Goal: Communication & Community: Answer question/provide support

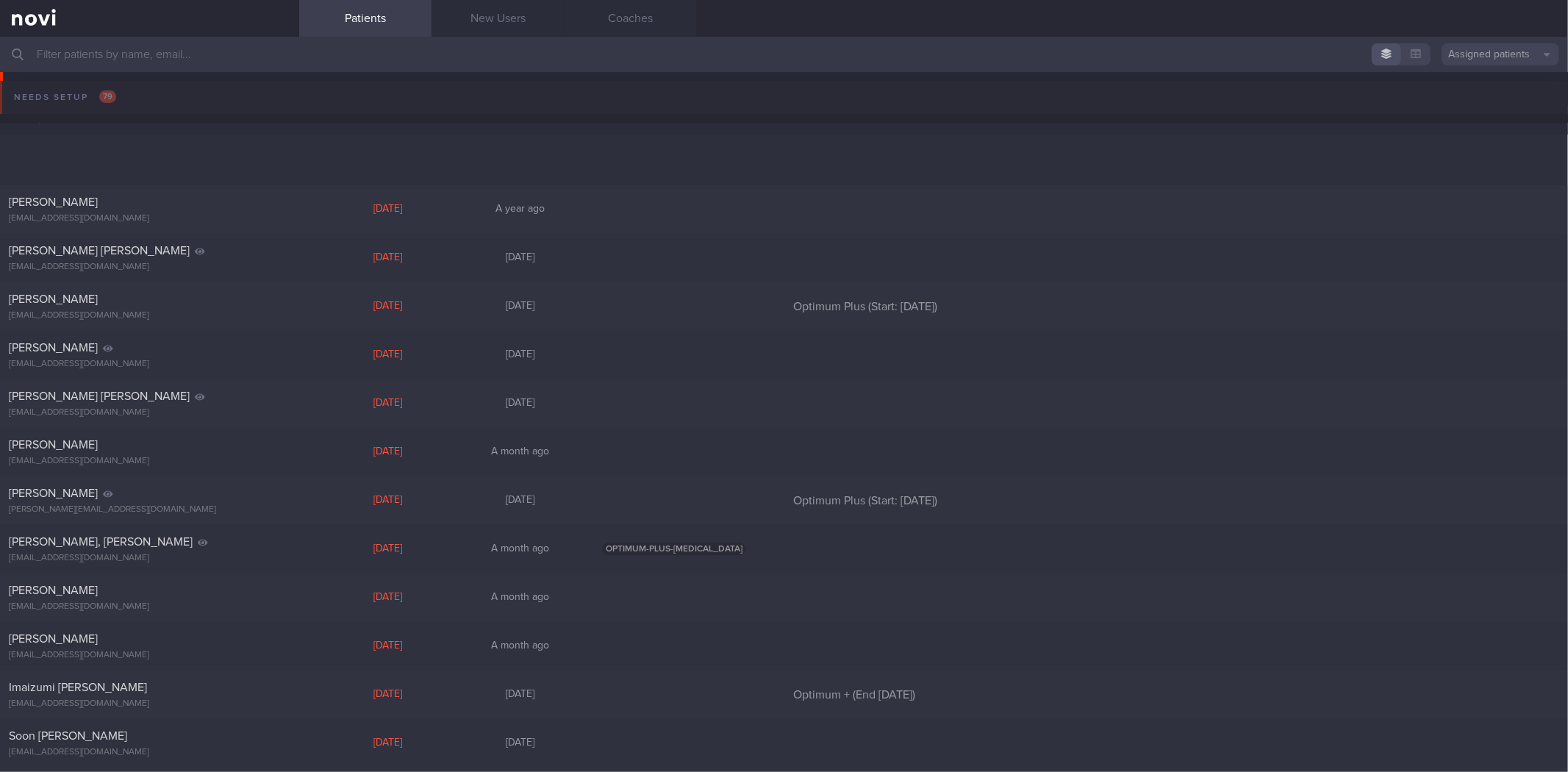
scroll to position [908, 0]
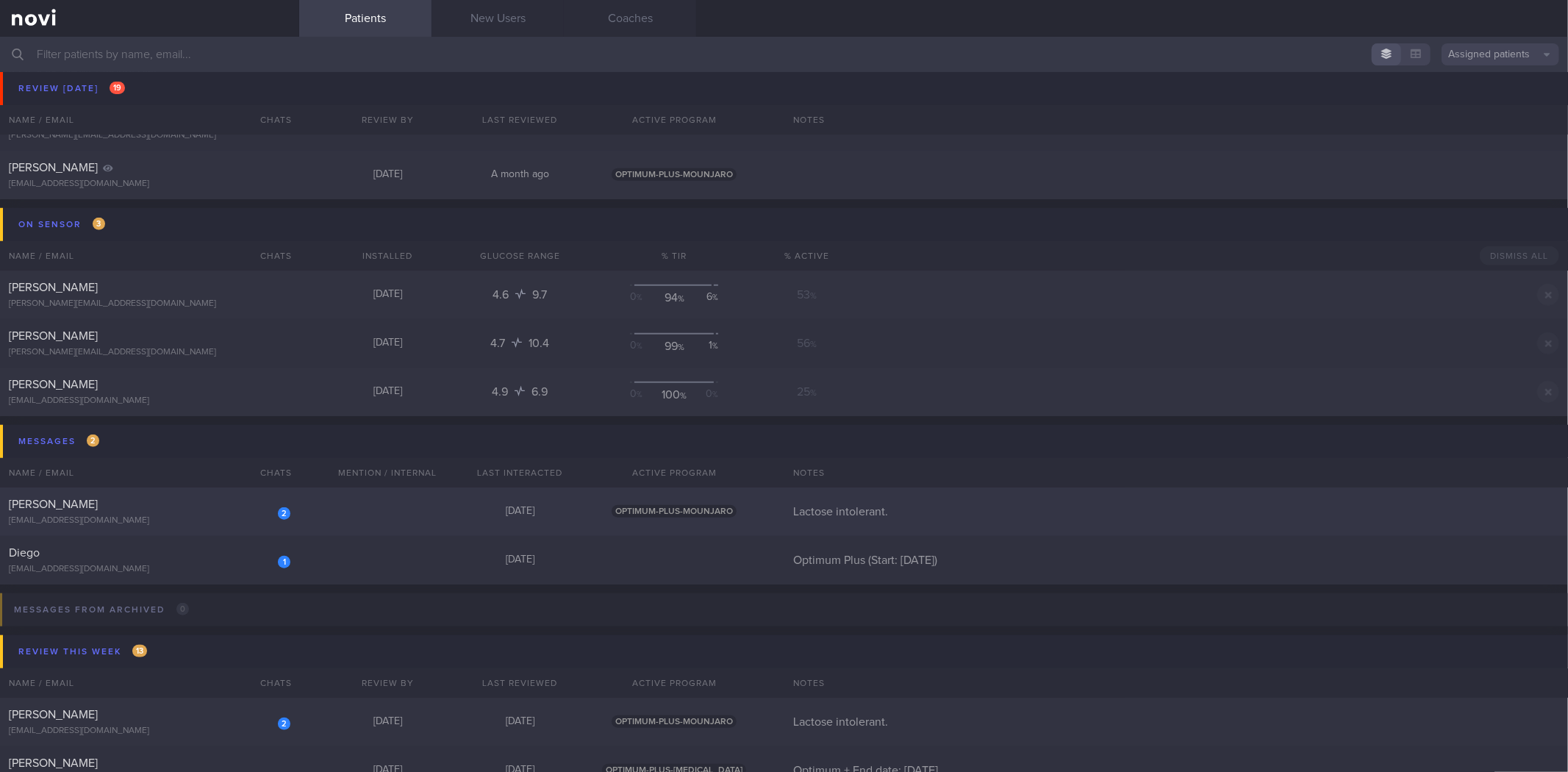
click at [175, 516] on div "[EMAIL_ADDRESS][DOMAIN_NAME]" at bounding box center [149, 521] width 281 height 11
select select "7"
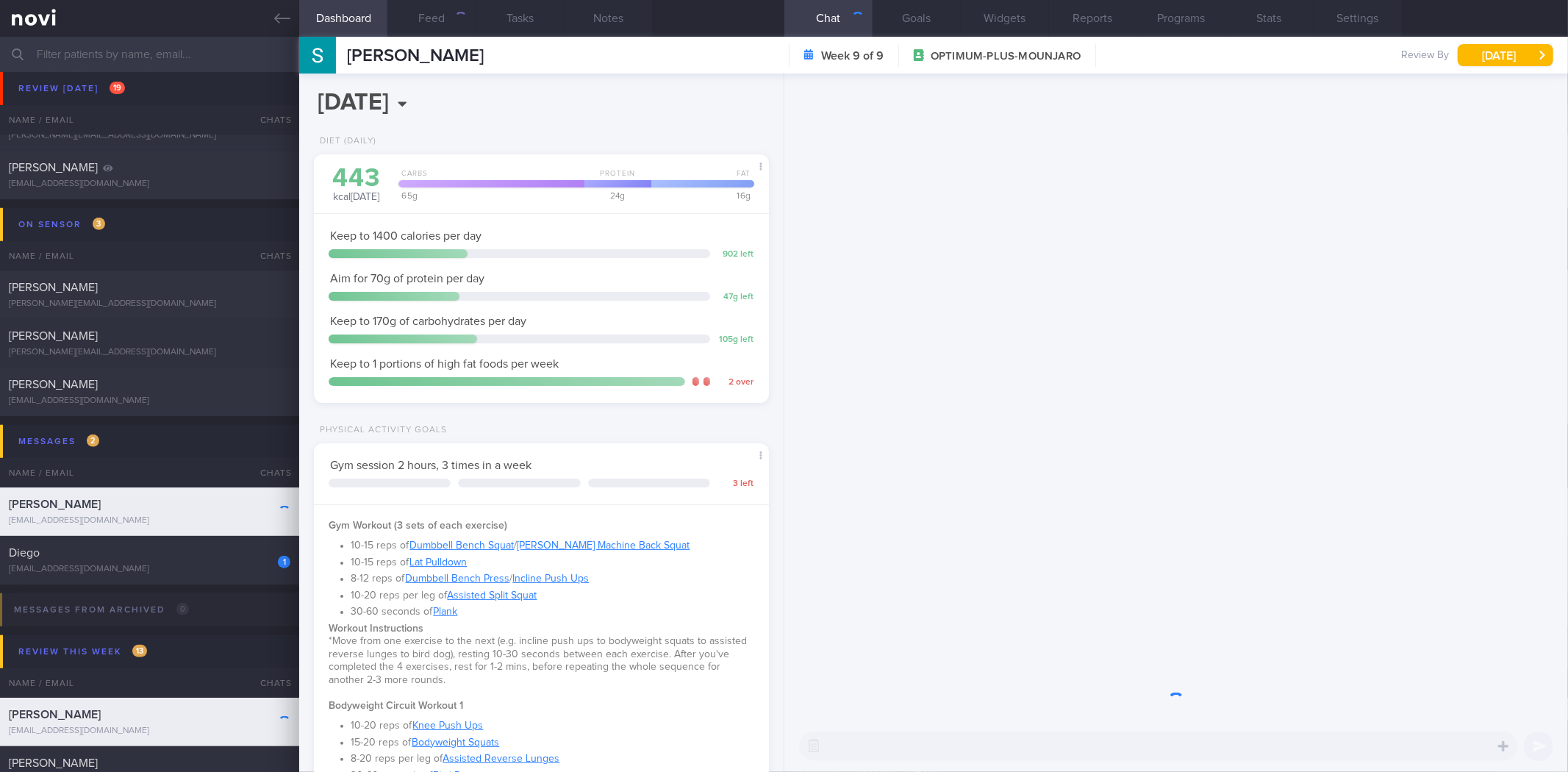
scroll to position [228, 415]
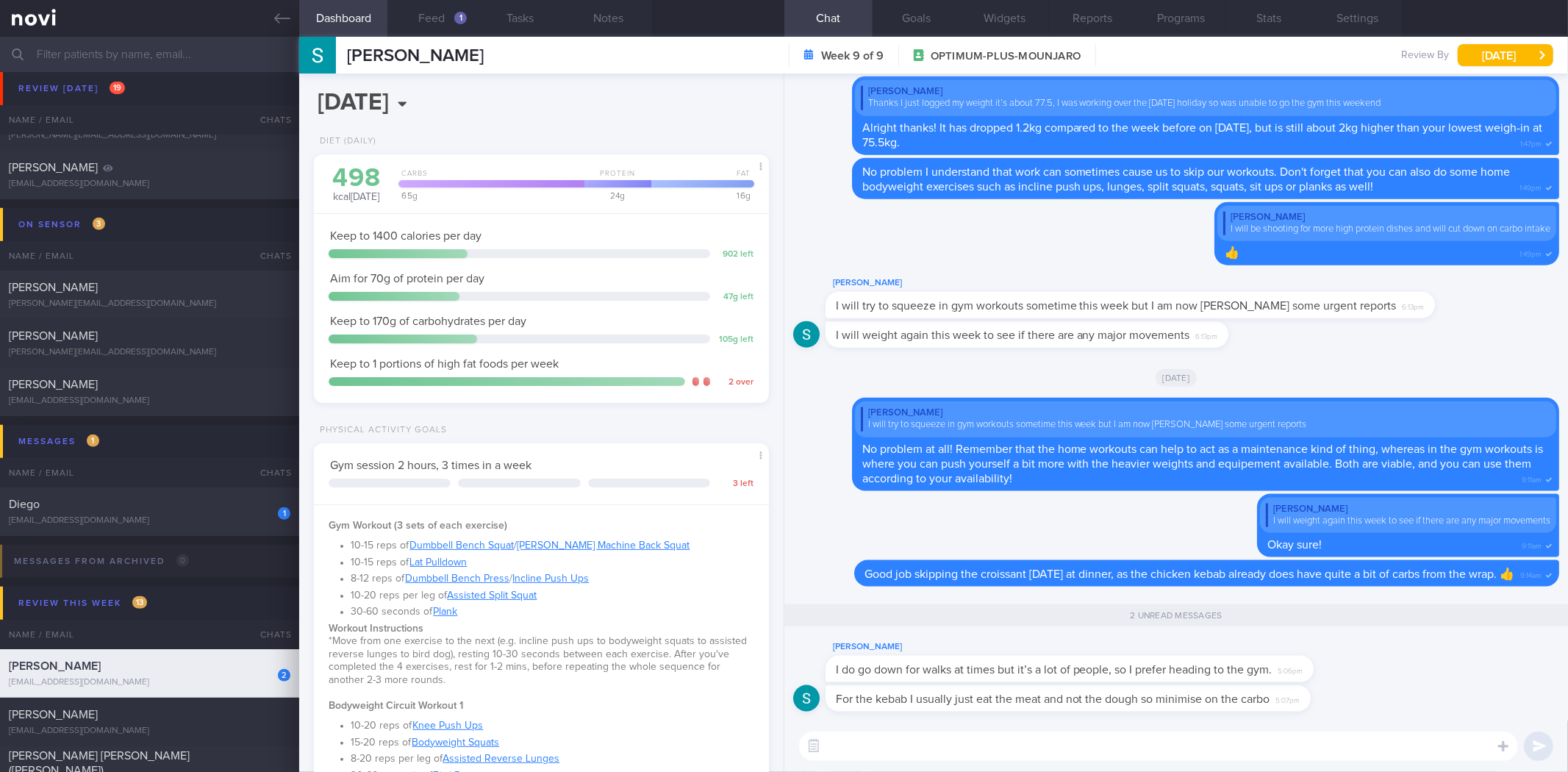
click at [1090, 745] on textarea at bounding box center [1158, 746] width 719 height 30
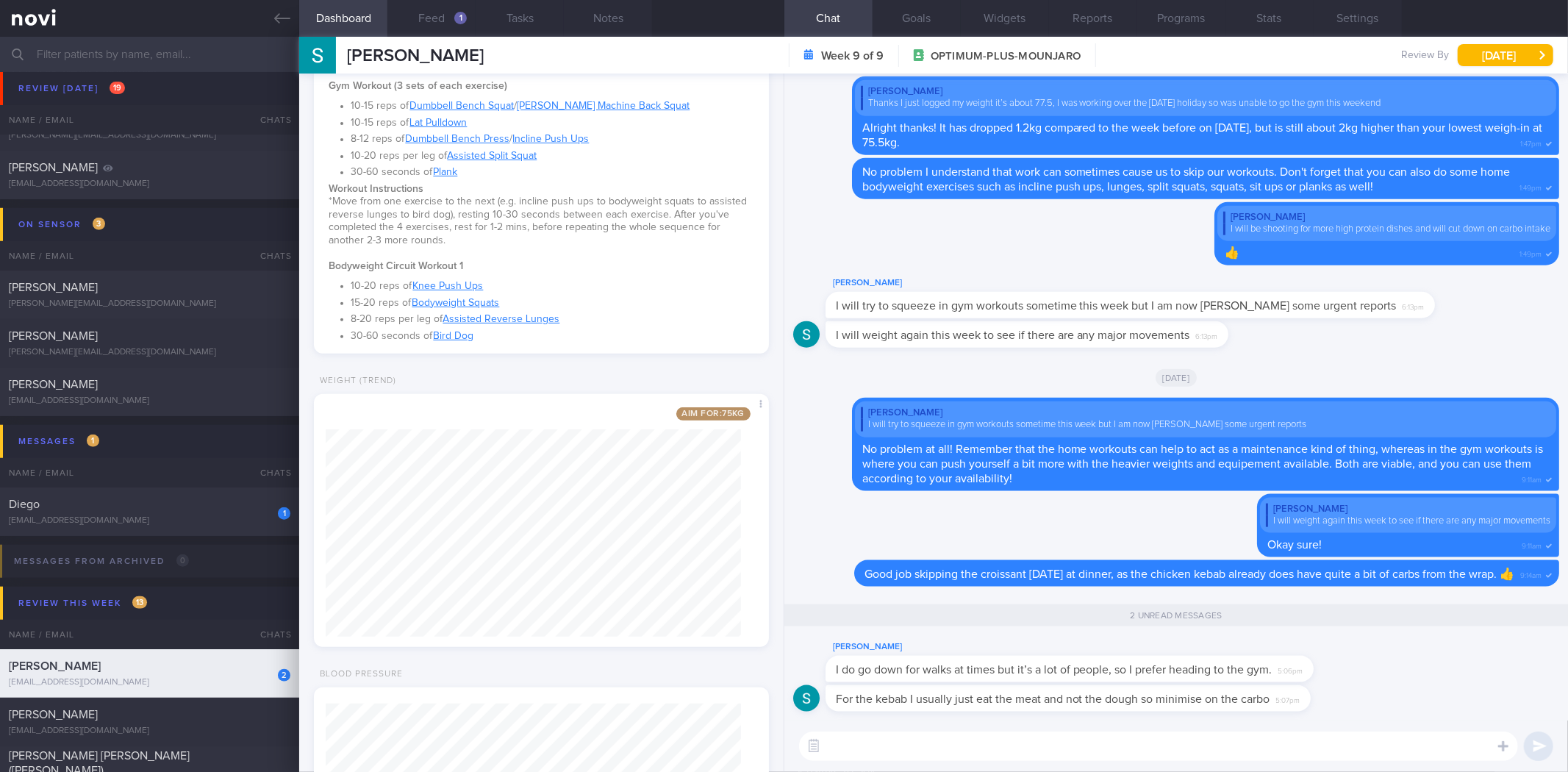
scroll to position [626, 0]
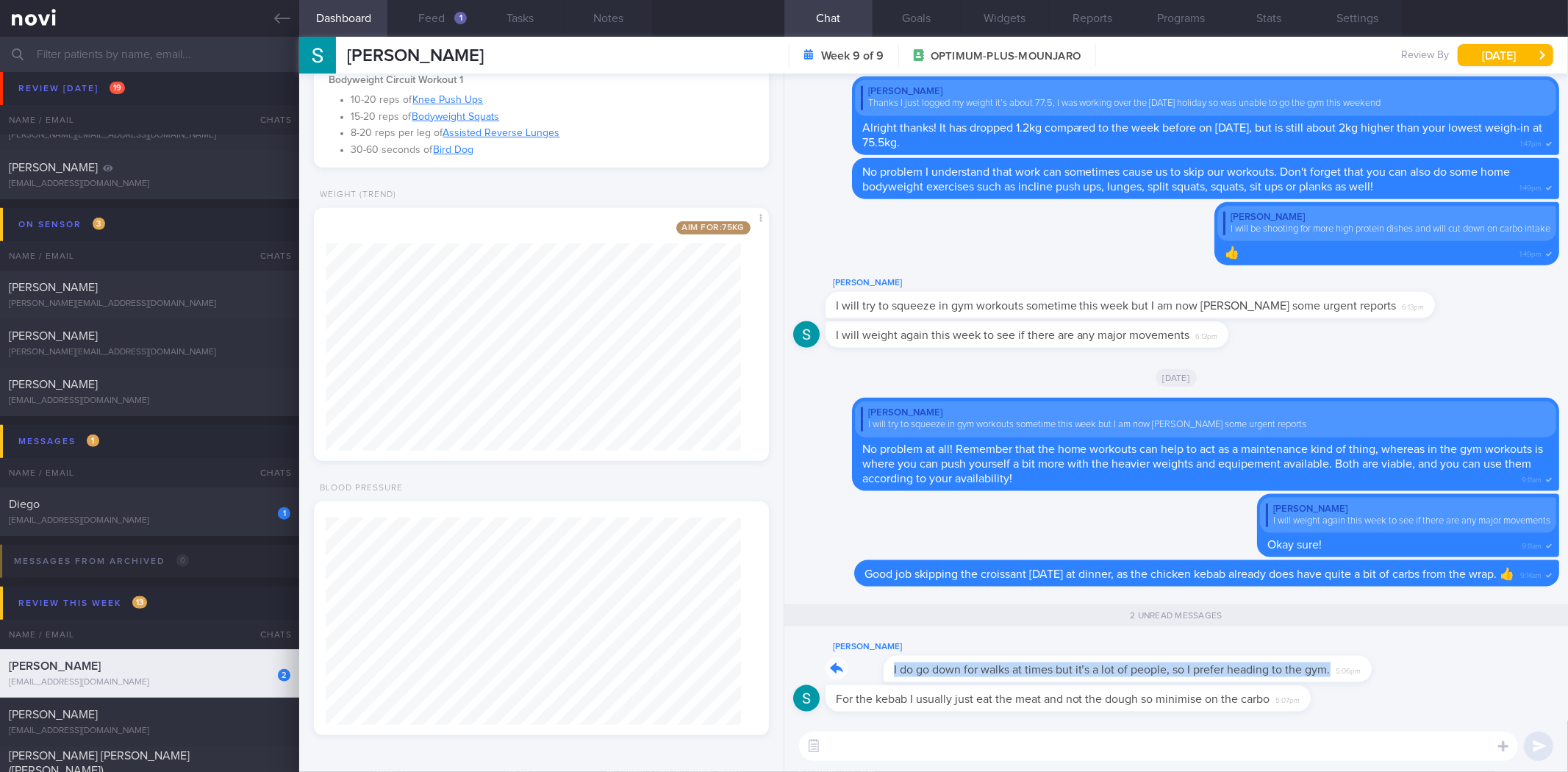
drag, startPoint x: 1304, startPoint y: 663, endPoint x: 1422, endPoint y: 663, distance: 118.0
click at [1422, 663] on div "[PERSON_NAME] I do go down for walks at times but it’s a lot of people, so I pr…" at bounding box center [1176, 661] width 766 height 47
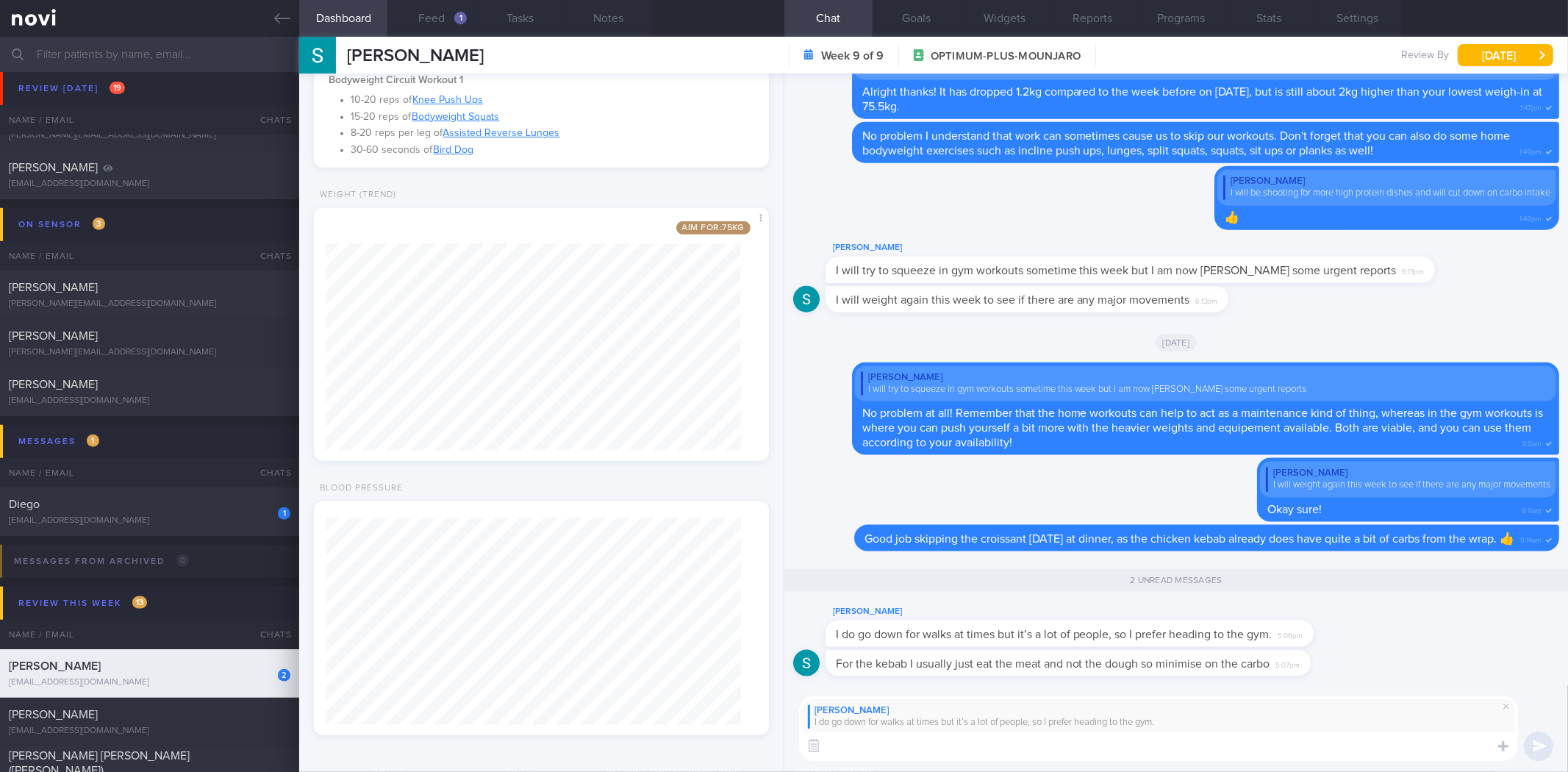
click at [979, 763] on div "[PERSON_NAME] I do go down for walks at times but it’s a lot of people, so I pr…" at bounding box center [1176, 729] width 784 height 87
click at [1023, 748] on textarea at bounding box center [1158, 746] width 719 height 30
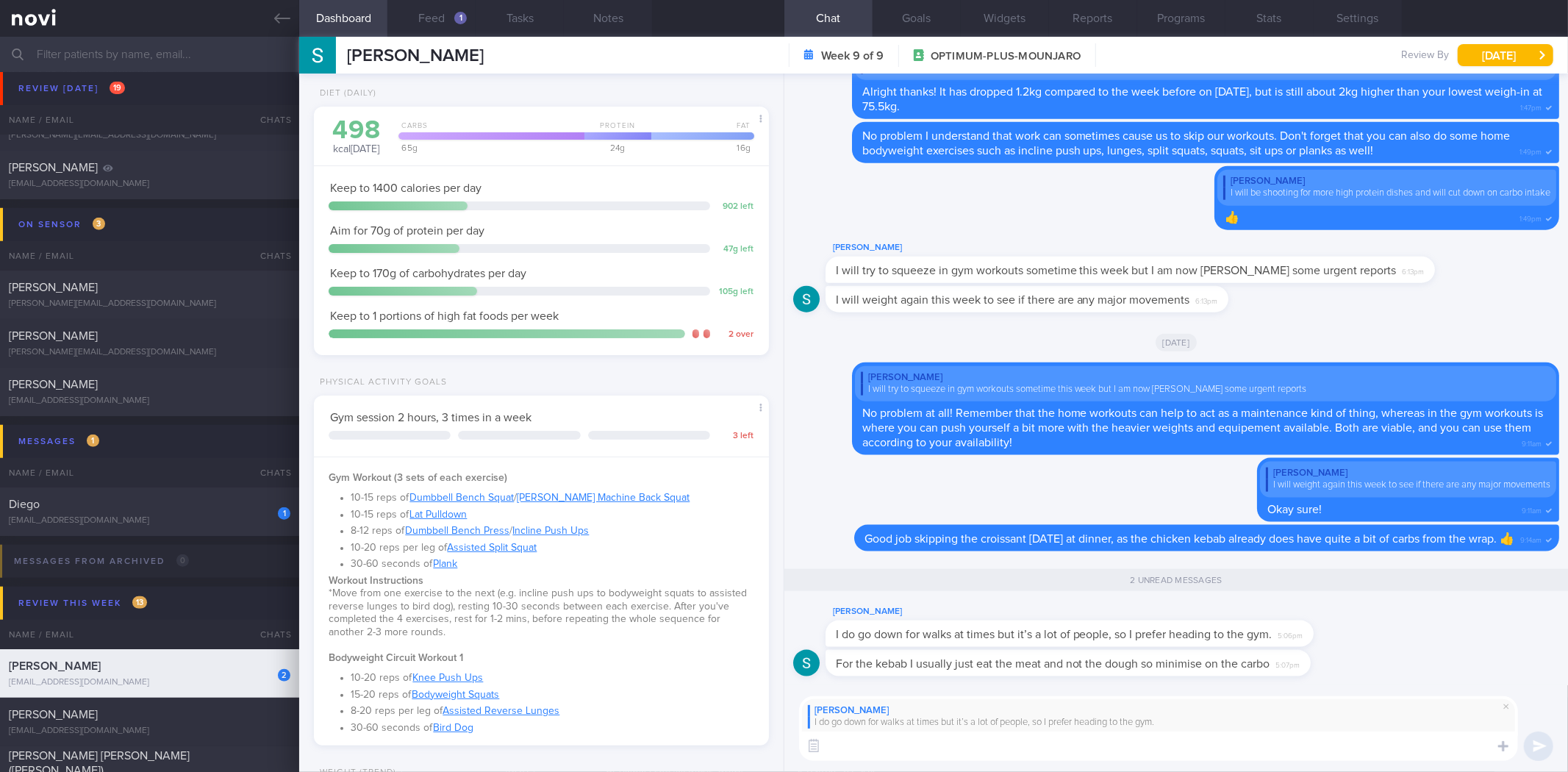
scroll to position [0, 0]
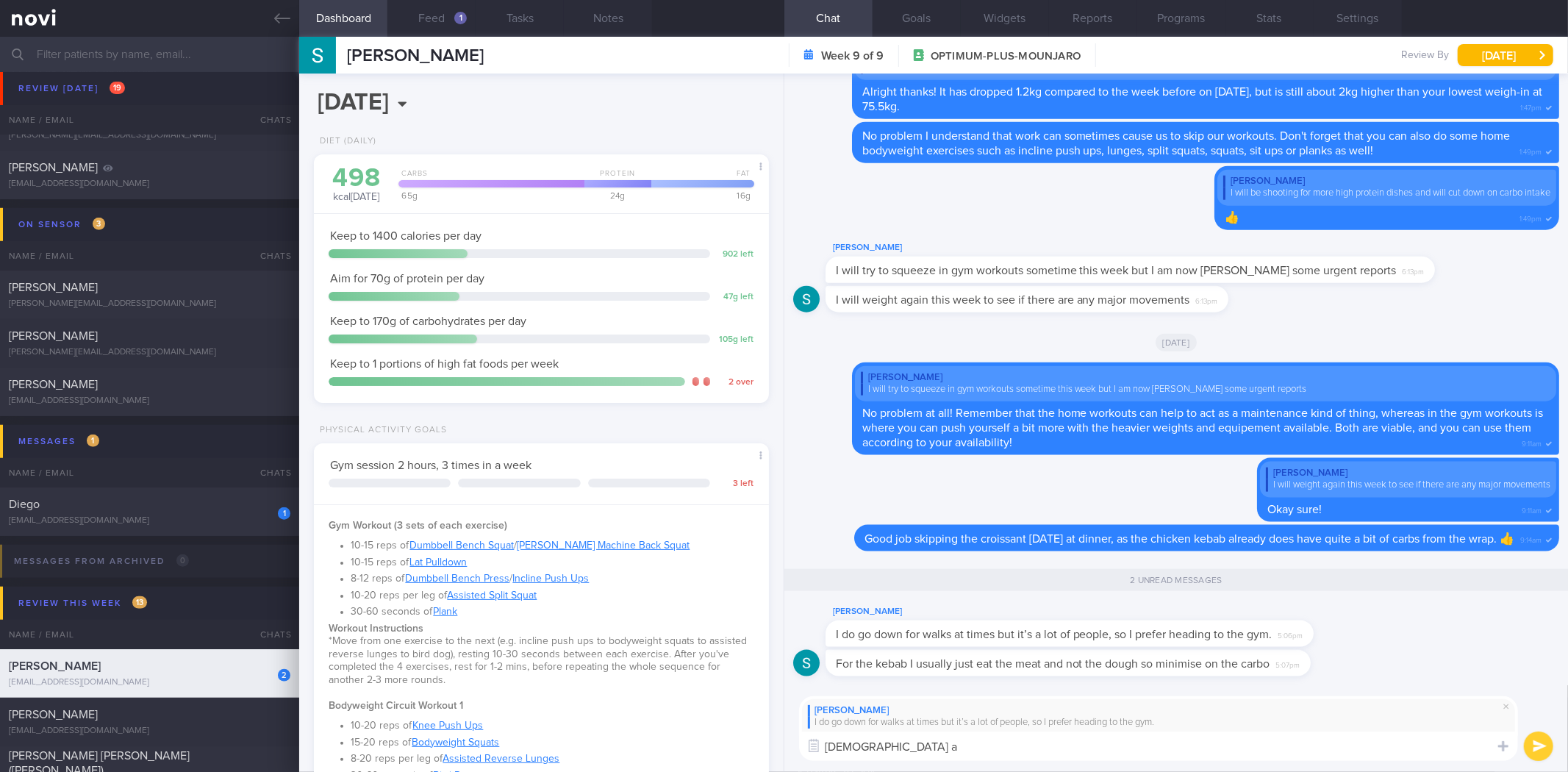
type textarea "Haha al"
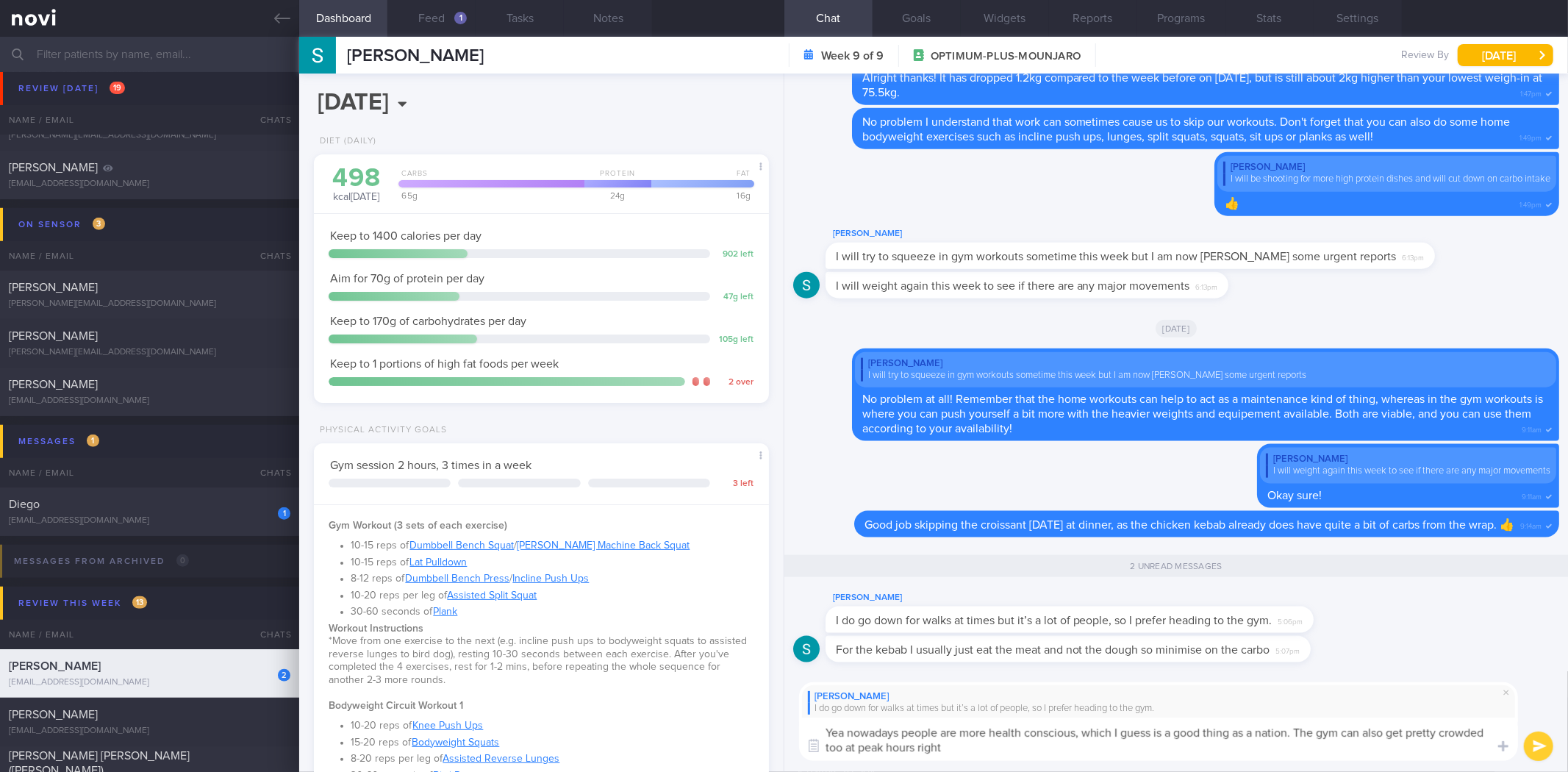
type textarea "Yea nowadays people are more health conscious, which I guess is a good thing as…"
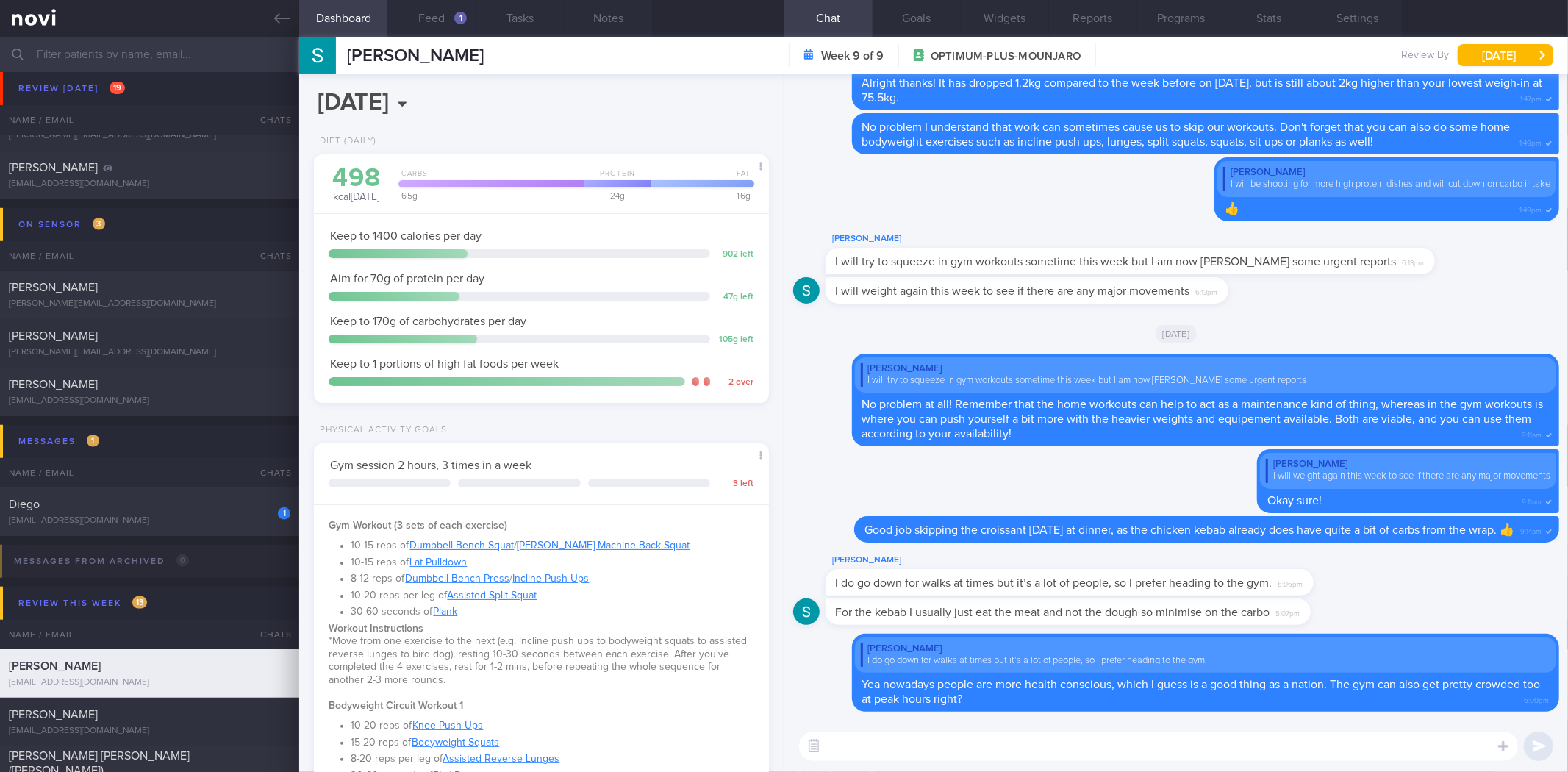
drag, startPoint x: 1302, startPoint y: 619, endPoint x: 1563, endPoint y: 606, distance: 261.3
click at [1563, 606] on div "Delete [PERSON_NAME] I do go down for walks at times but it’s a lot of people, …" at bounding box center [1176, 397] width 784 height 647
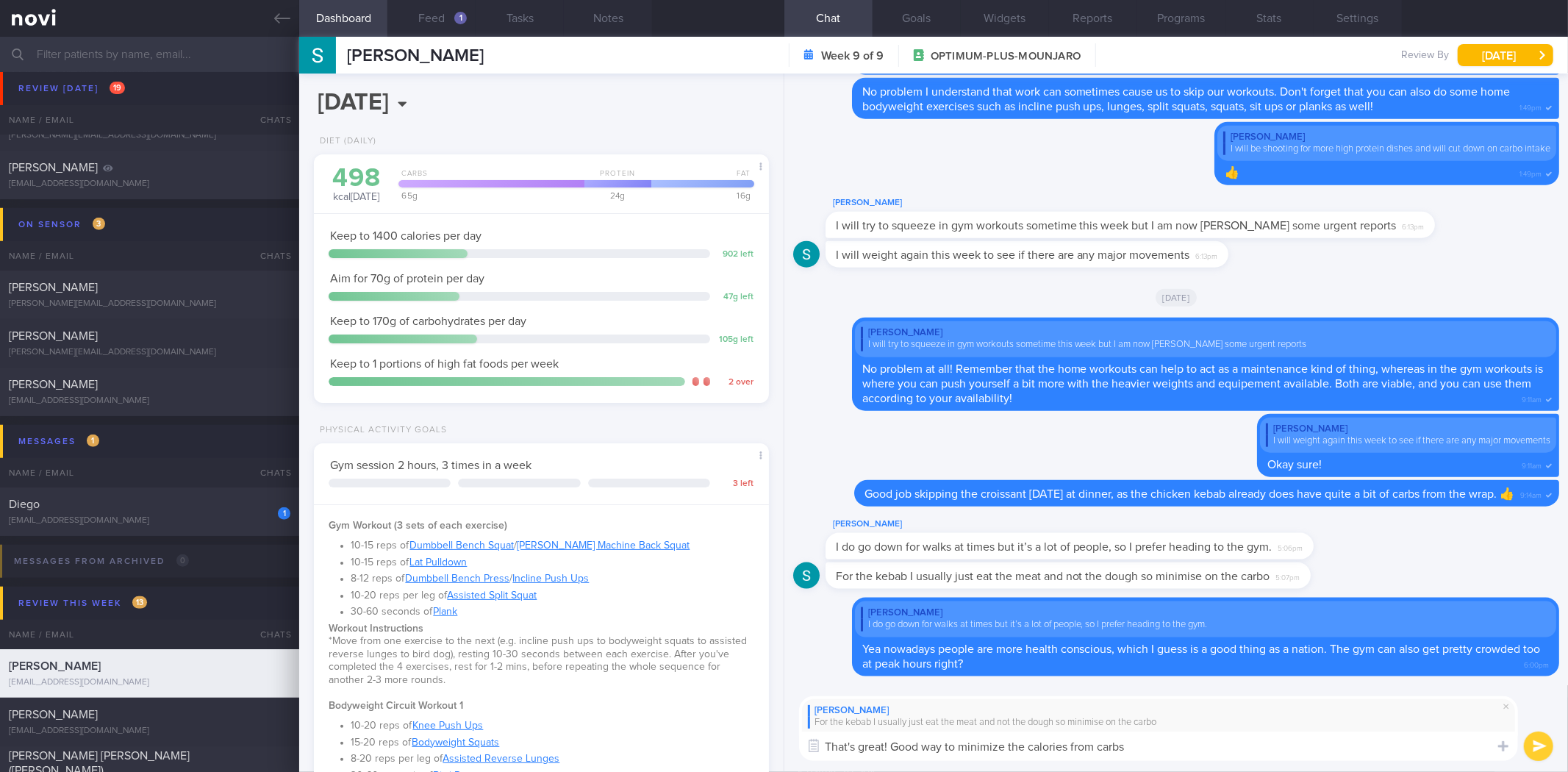
type textarea "That's great! Good way to minimize the calories from carbs!"
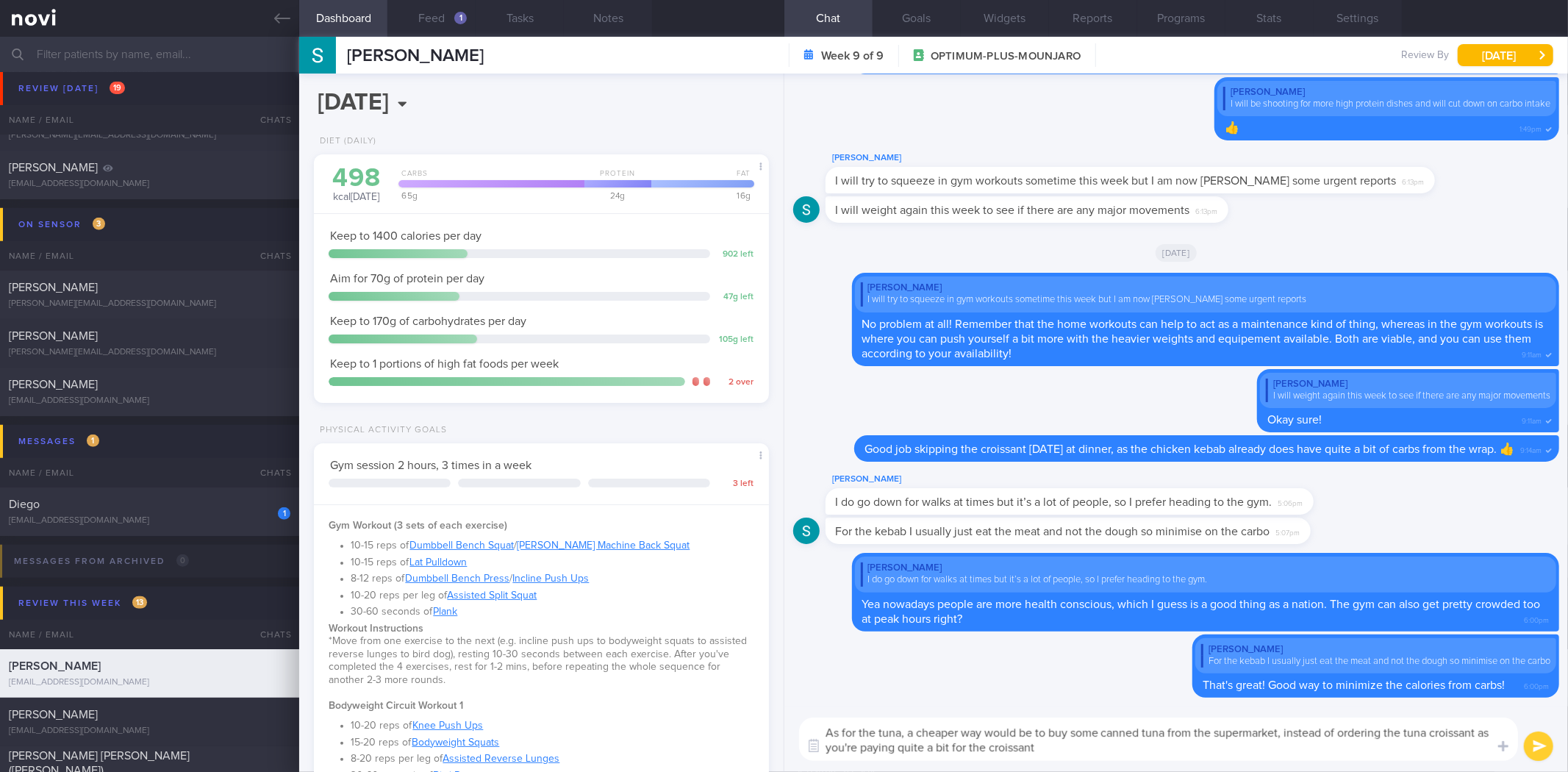
type textarea "As for the tuna, a cheaper way would be to buy some canned tuna from the superm…"
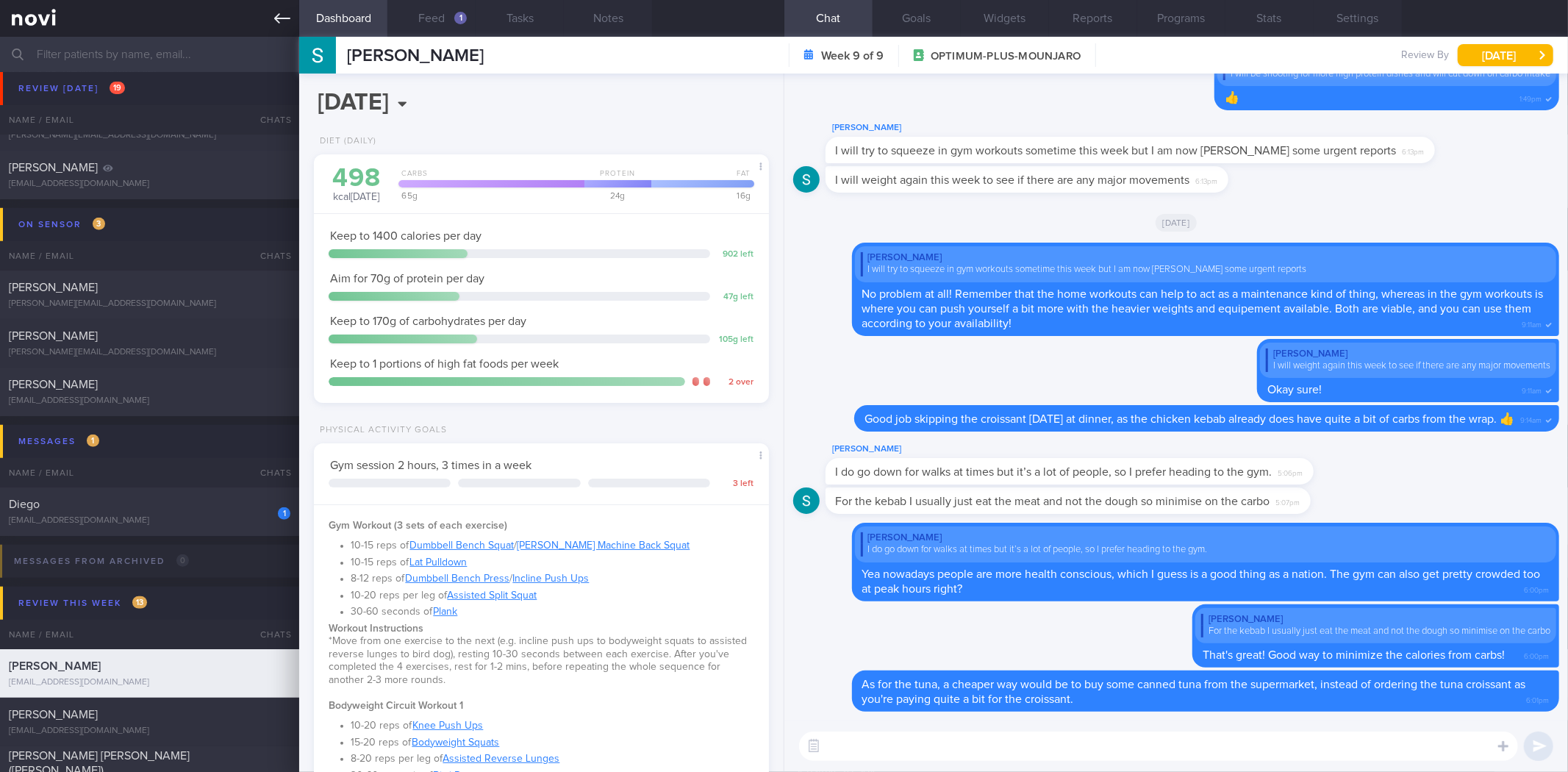
click at [289, 8] on link at bounding box center [149, 18] width 299 height 37
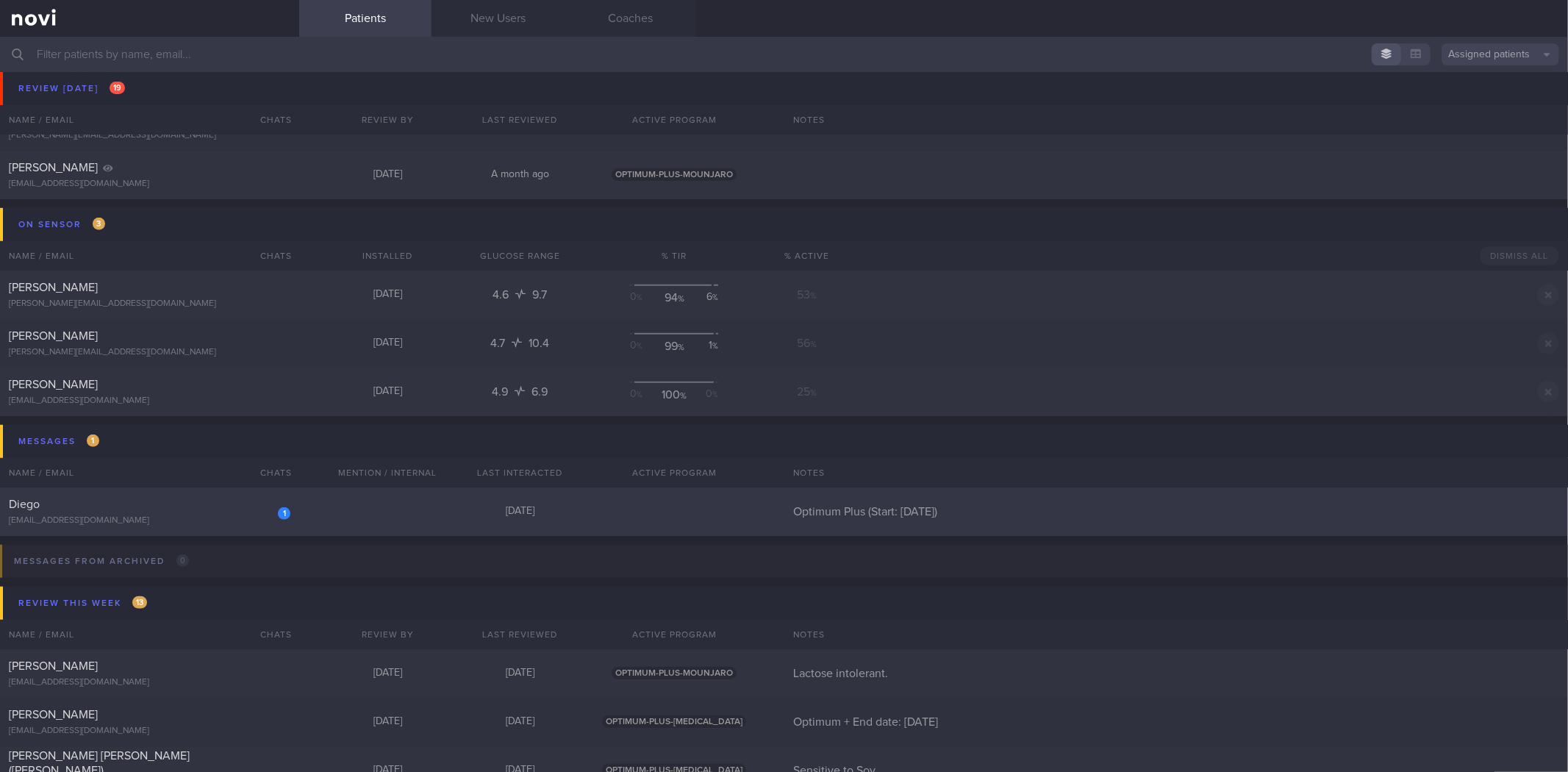
click at [252, 510] on div "Diego" at bounding box center [147, 504] width 278 height 14
select select "7"
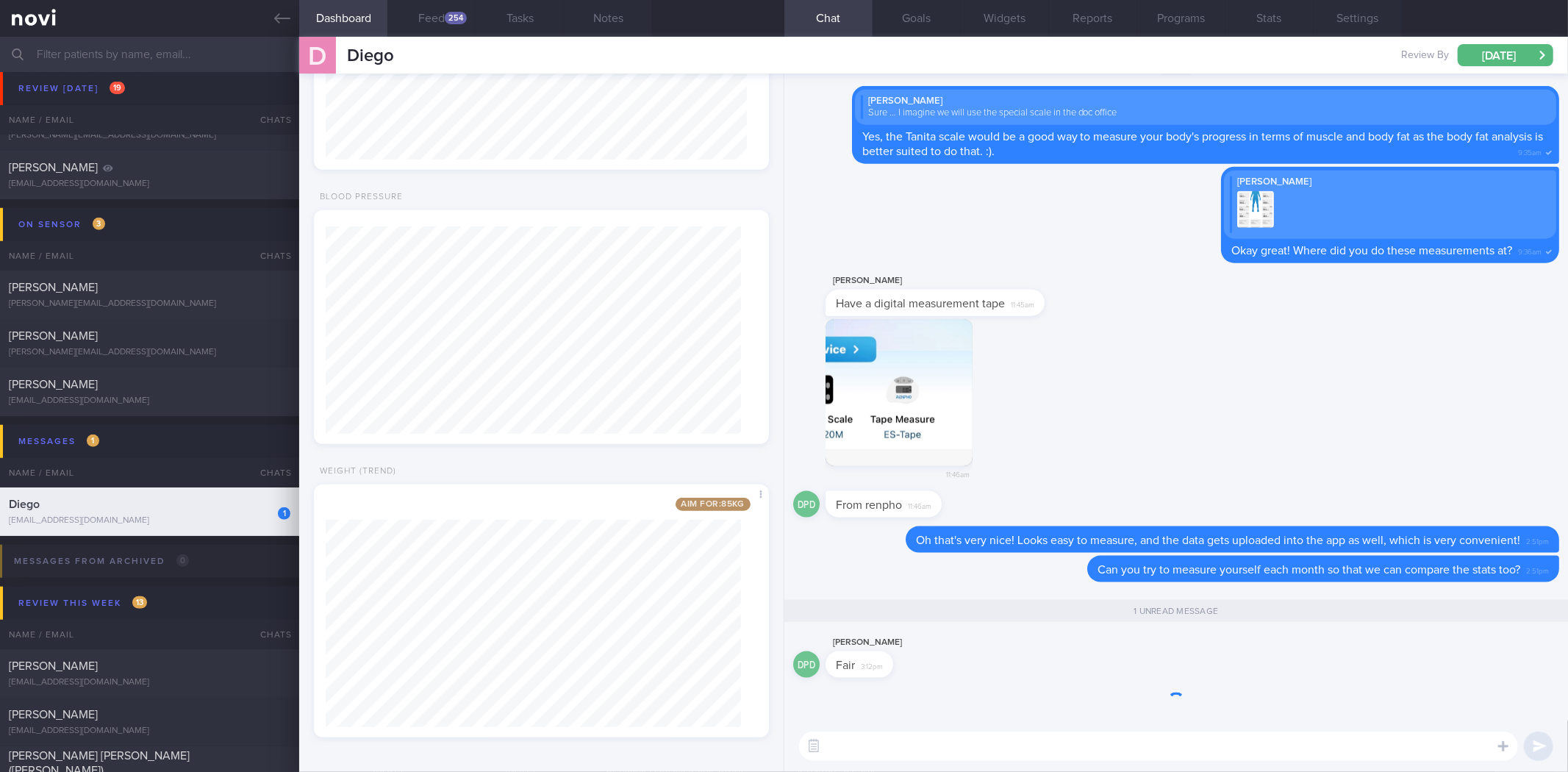
scroll to position [208, 415]
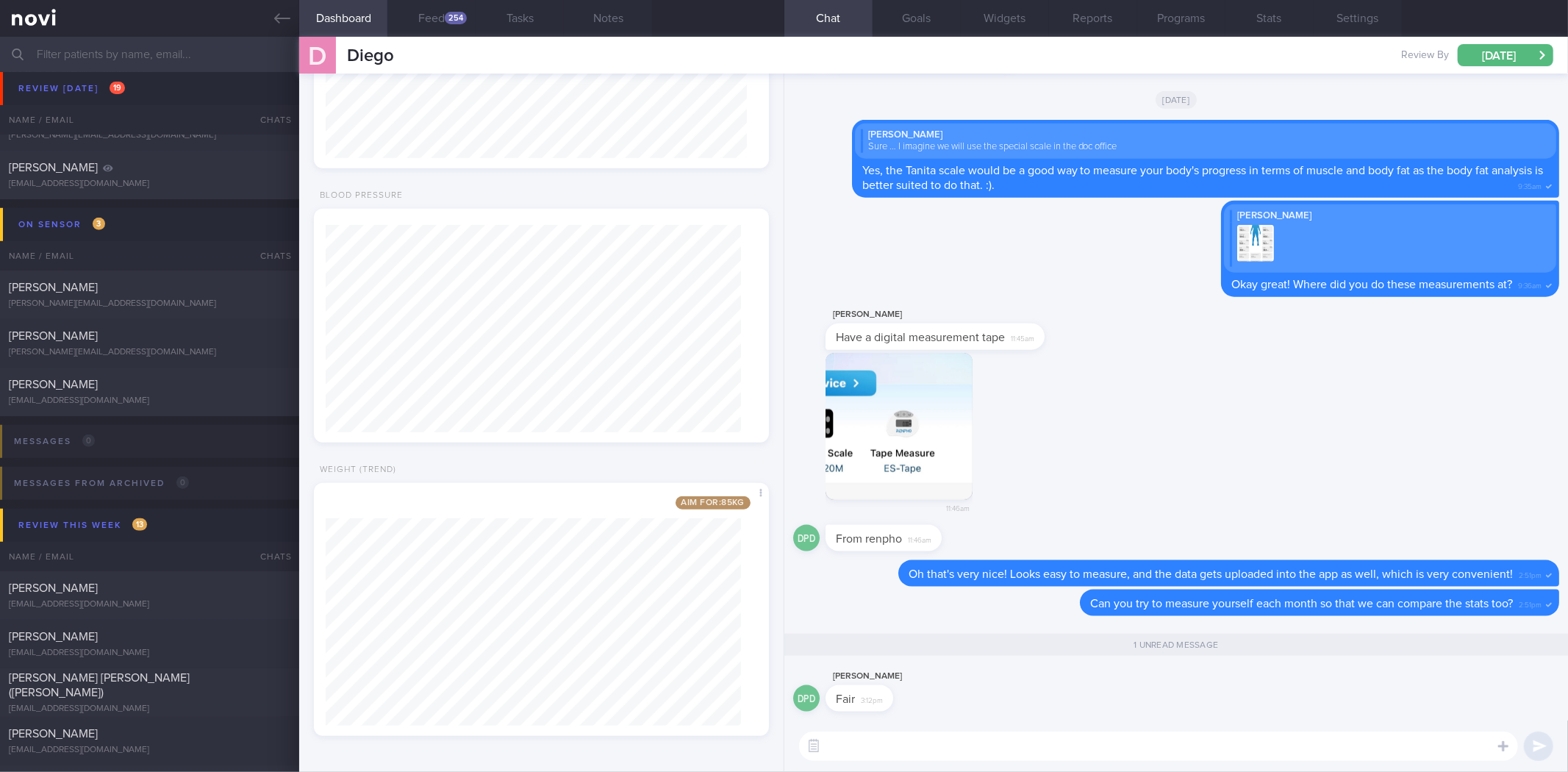
click at [1064, 747] on textarea at bounding box center [1158, 746] width 719 height 30
type textarea "Thank you! Do keep me posted of your next measurements!"
